Goal: Task Accomplishment & Management: Manage account settings

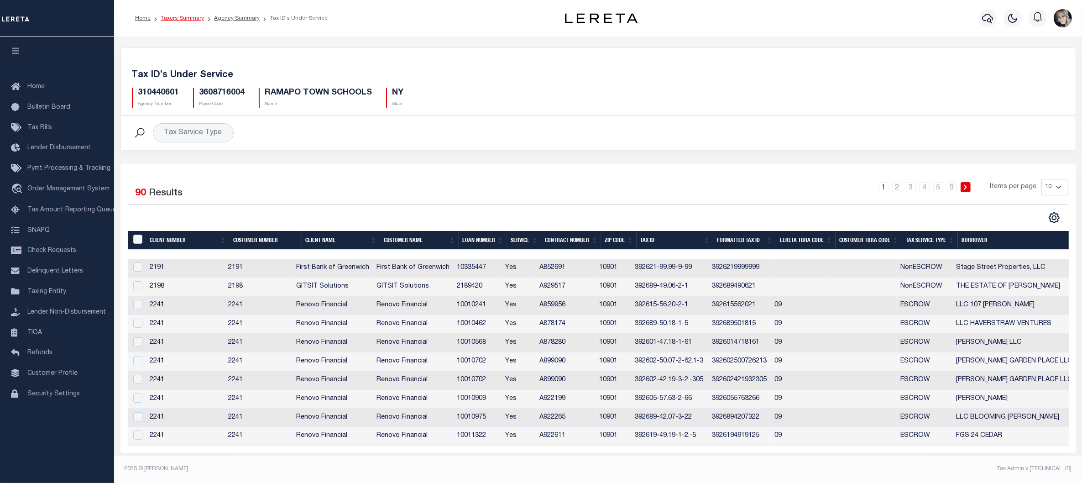
click at [185, 19] on link "Taxers Summary" at bounding box center [182, 18] width 43 height 5
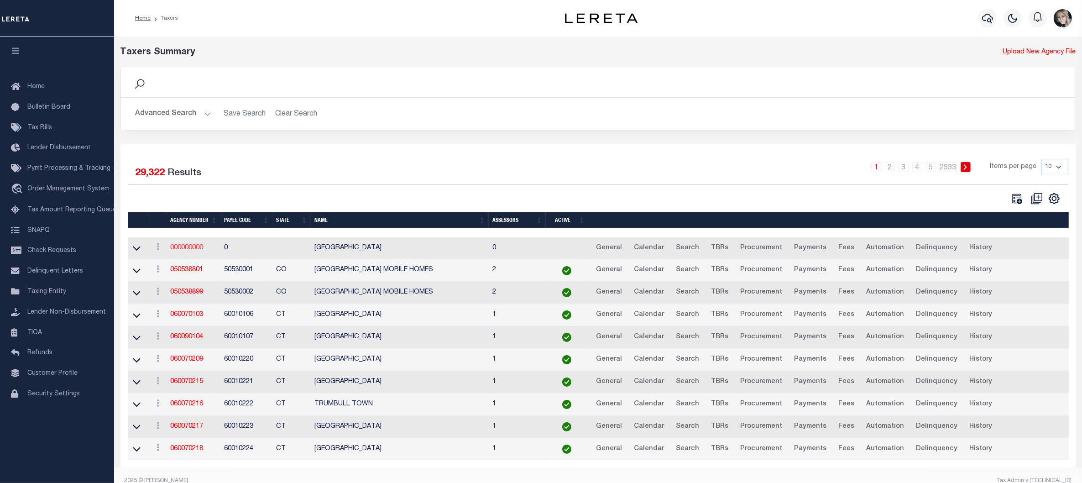
click at [173, 249] on link "000000000" at bounding box center [186, 248] width 33 height 6
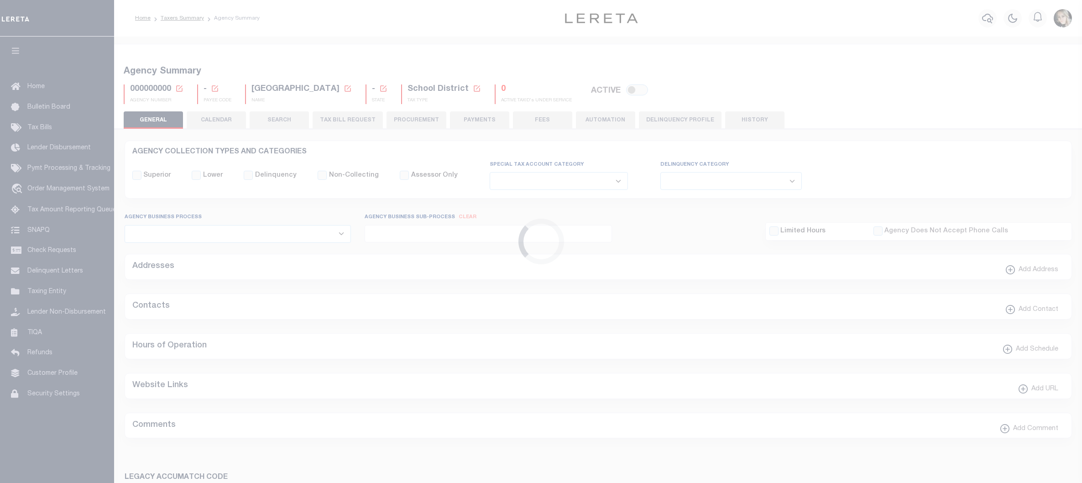
select select
click at [179, 88] on icon at bounding box center [179, 88] width 6 height 6
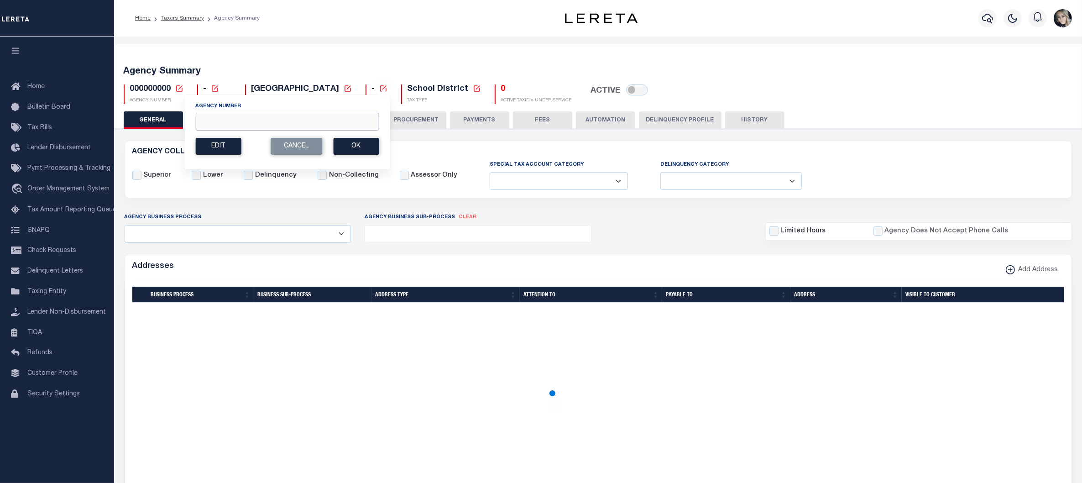
click at [283, 124] on input "Agency Number" at bounding box center [286, 122] width 183 height 18
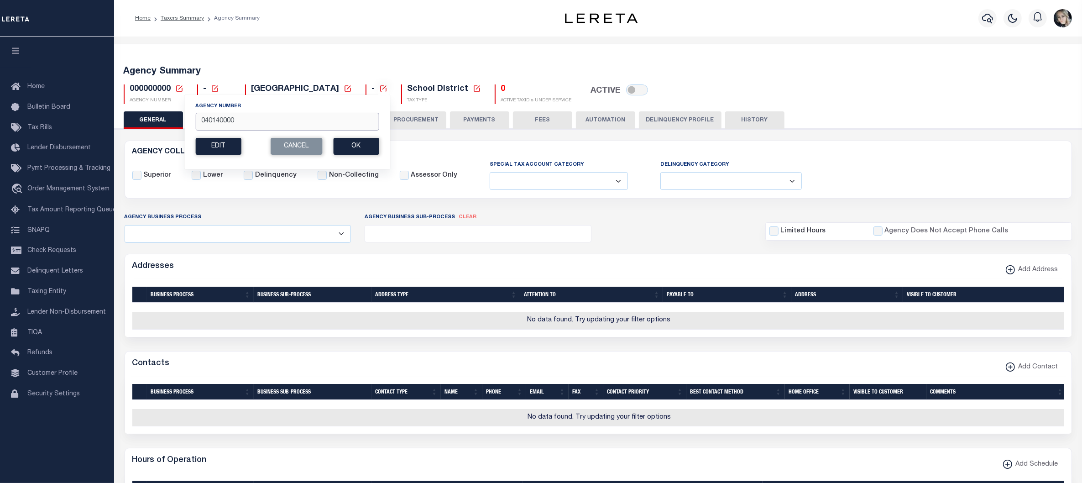
type input "040140000"
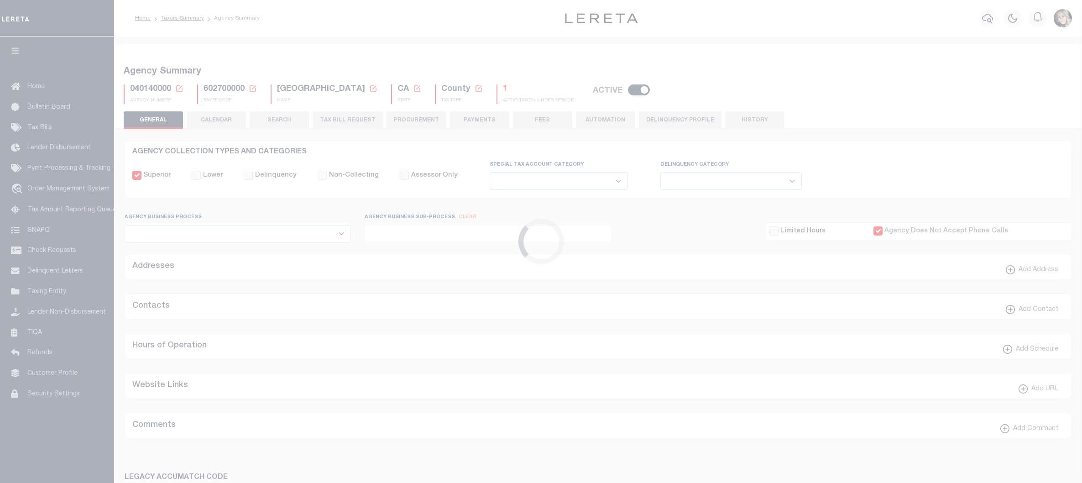
select select
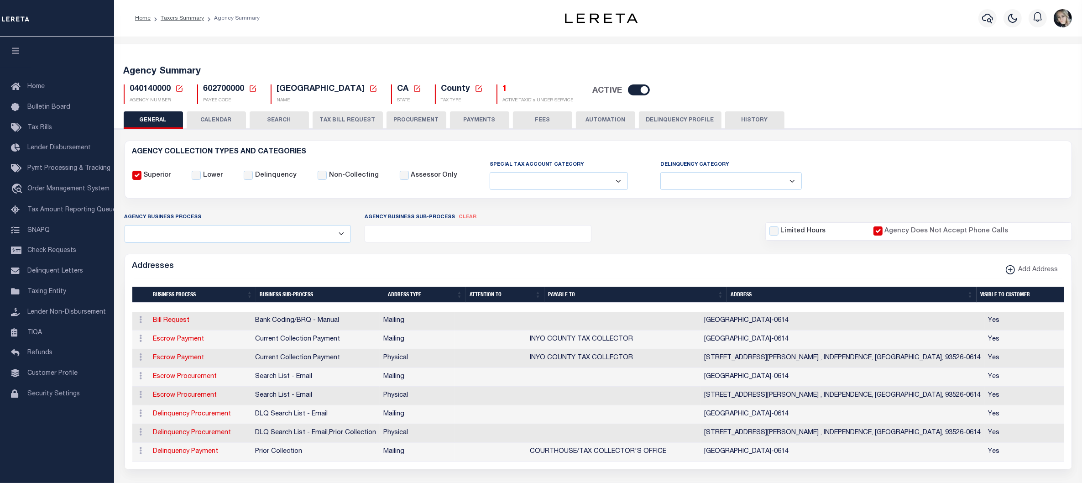
click at [706, 261] on div "Addresses Add Address" at bounding box center [598, 266] width 946 height 25
